Goal: Information Seeking & Learning: Learn about a topic

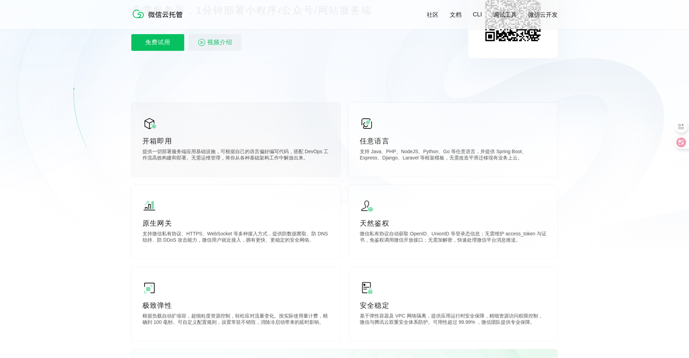
scroll to position [139, 0]
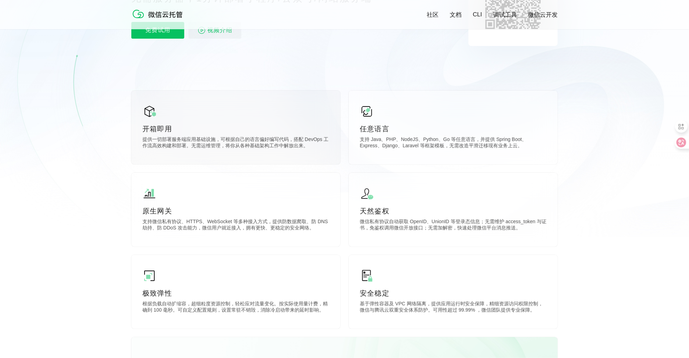
click at [282, 153] on div "开箱即用 提供一切部署服务端应用基础设施，可根据自己的语言偏好编写代码，搭配 DevOps 工作流高效构建和部署。无需运维管理，将你从各种基础架构工作中解放出…" at bounding box center [235, 128] width 209 height 74
click at [283, 151] on p "提供一切部署服务端应用基础设施，可根据自己的语言偏好编写代码，搭配 DevOps 工作流高效构建和部署。无需运维管理，将你从各种基础架构工作中解放出来。" at bounding box center [236, 144] width 187 height 14
click at [469, 132] on p "任意语言" at bounding box center [453, 129] width 187 height 10
click at [414, 138] on p "支持 Java、PHP、NodeJS、Python、Go 等任意语言，并提供 Spring Boot、Express、Django、Laravel 等框架模板…" at bounding box center [453, 144] width 187 height 14
click at [369, 107] on img at bounding box center [367, 112] width 14 height 14
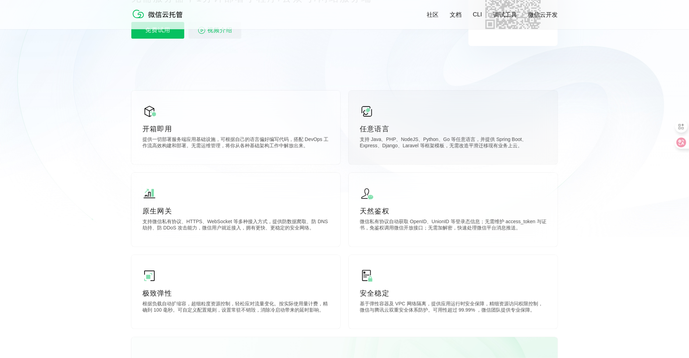
click at [375, 117] on div "任意语言 支持 Java、PHP、NodeJS、Python、Go 等任意语言，并提供 Spring Boot、Express、Django、Laravel …" at bounding box center [453, 128] width 209 height 74
click at [380, 132] on p "任意语言" at bounding box center [453, 129] width 187 height 10
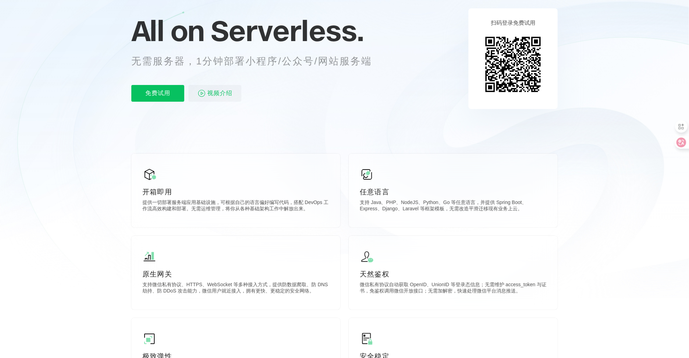
scroll to position [0, 0]
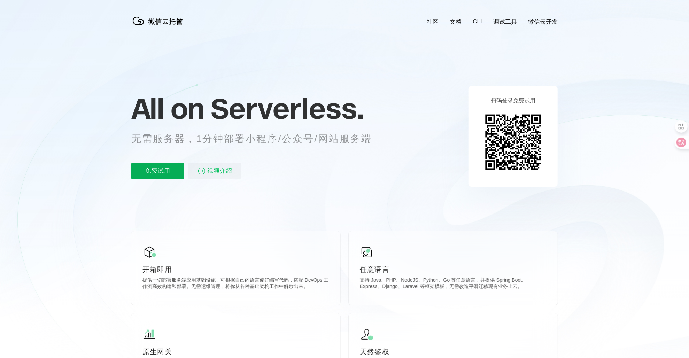
click at [167, 178] on p "免费试用" at bounding box center [157, 171] width 53 height 17
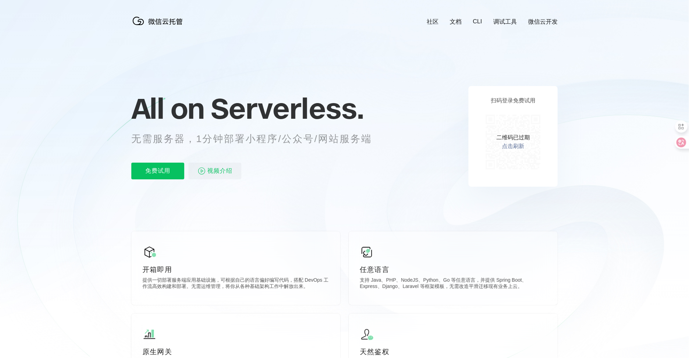
click at [505, 21] on link "调试工具" at bounding box center [505, 22] width 24 height 8
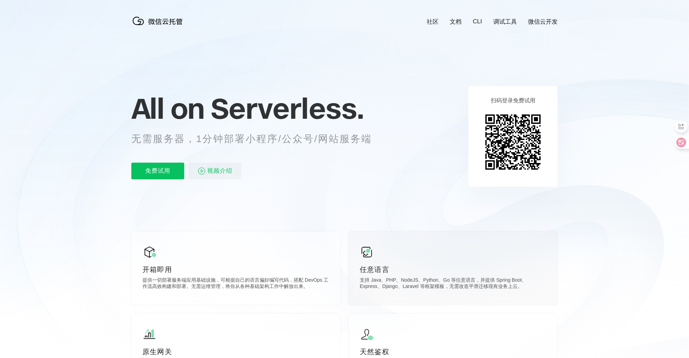
click at [446, 266] on p "任意语言" at bounding box center [453, 270] width 187 height 10
click at [387, 260] on div "任意语言 支持 Java、PHP、NodeJS、Python、Go 等任意语言，并提供 Spring Boot、Express、Django、Laravel …" at bounding box center [453, 268] width 209 height 74
drag, startPoint x: 387, startPoint y: 260, endPoint x: 442, endPoint y: 254, distance: 55.1
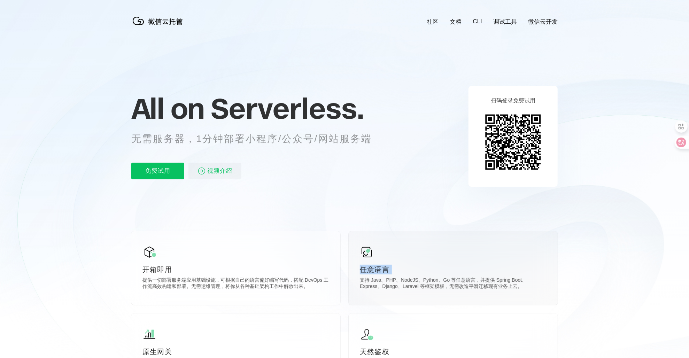
click at [442, 254] on div "任意语言 支持 Java、PHP、NodeJS、Python、Go 等任意语言，并提供 Spring Boot、Express、Django、Laravel …" at bounding box center [453, 268] width 209 height 74
click at [294, 218] on icon at bounding box center [344, 188] width 669 height 376
drag, startPoint x: 415, startPoint y: 286, endPoint x: 502, endPoint y: 288, distance: 87.5
click at [502, 288] on p "支持 Java、PHP、NodeJS、Python、Go 等任意语言，并提供 Spring Boot、Express、Django、Laravel 等框架模板…" at bounding box center [453, 284] width 187 height 14
drag, startPoint x: 502, startPoint y: 288, endPoint x: 595, endPoint y: 282, distance: 92.9
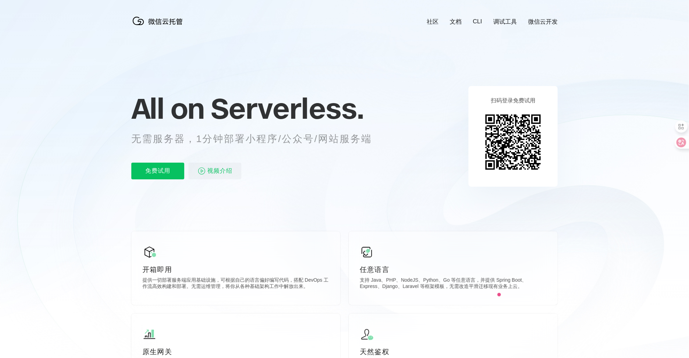
click at [595, 282] on icon at bounding box center [344, 188] width 669 height 376
click at [152, 175] on p "免费试用" at bounding box center [157, 171] width 53 height 17
